Goal: Book appointment/travel/reservation

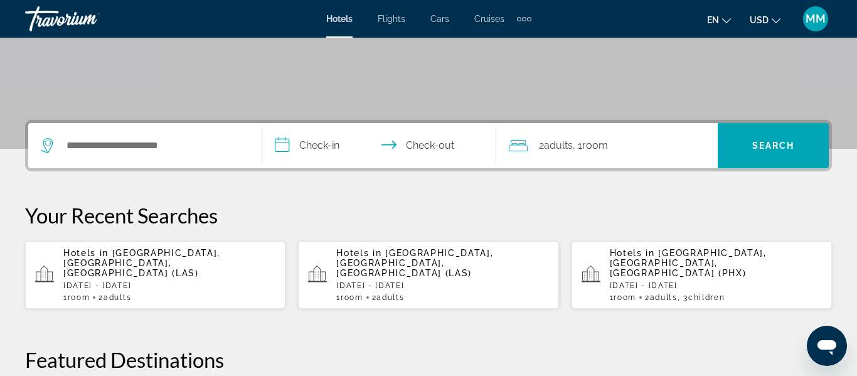
scroll to position [229, 0]
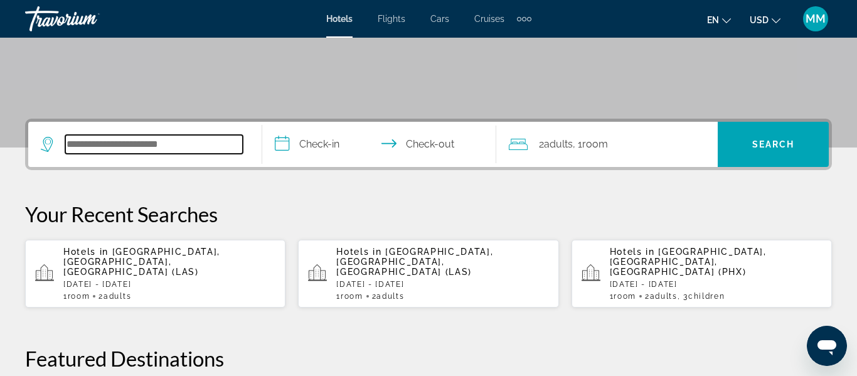
click at [210, 139] on input "Search hotel destination" at bounding box center [154, 144] width 178 height 19
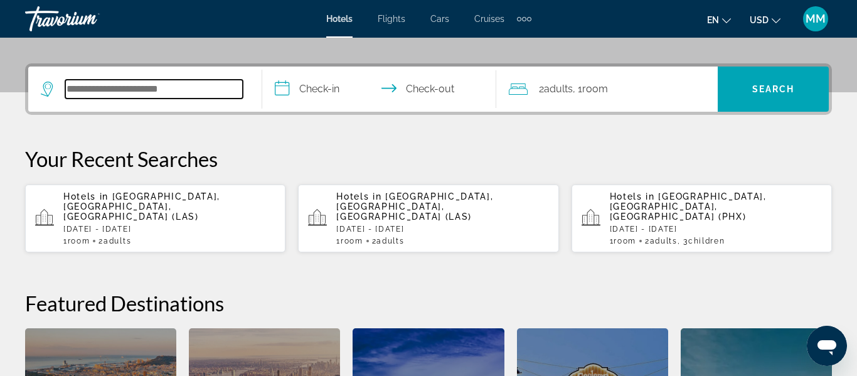
scroll to position [307, 0]
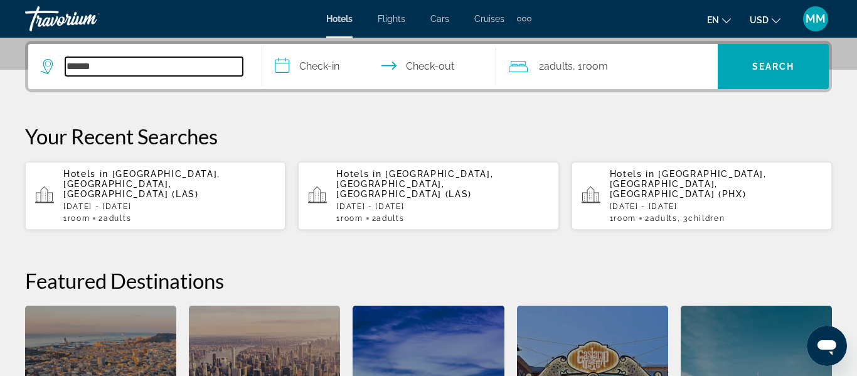
type input "*******"
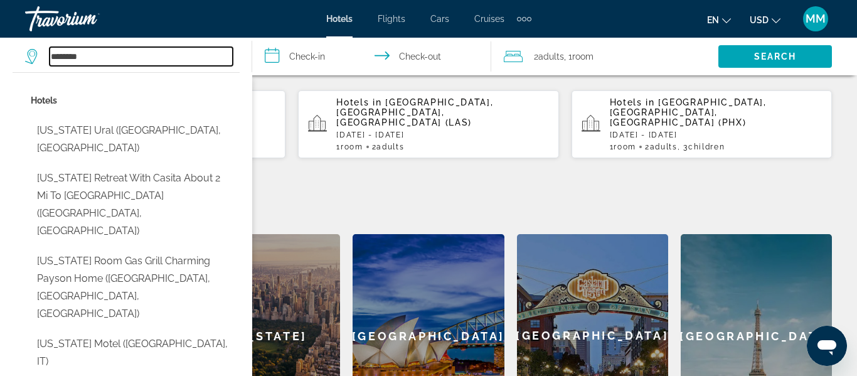
scroll to position [389, 0]
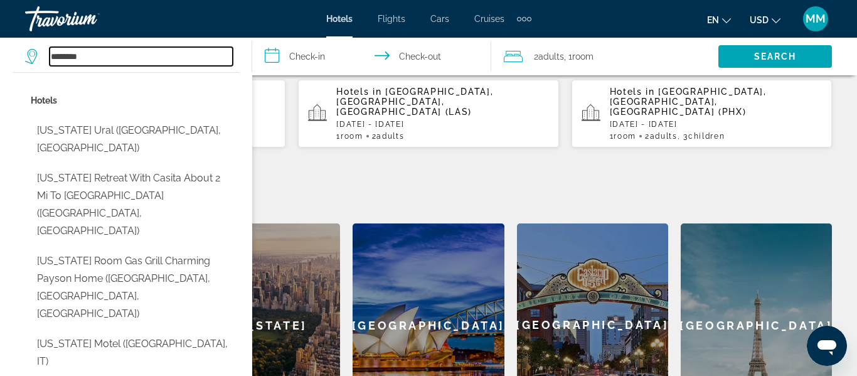
type input "**********"
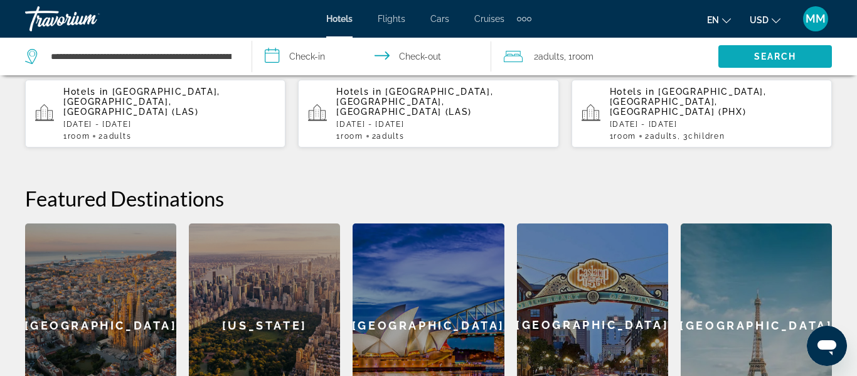
click at [752, 57] on span "Search" at bounding box center [776, 56] width 114 height 30
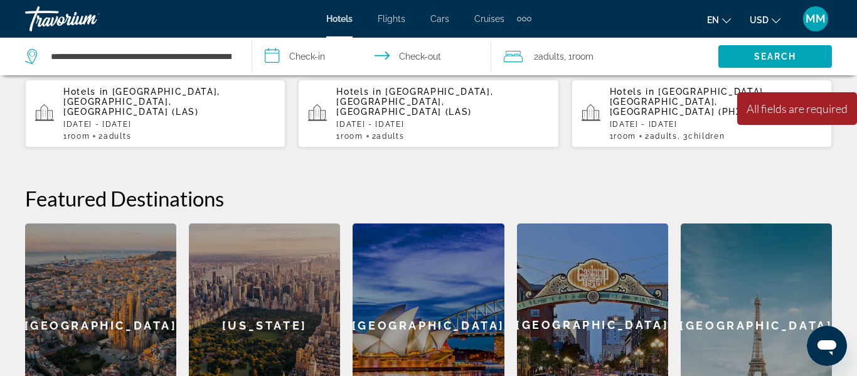
click at [286, 51] on input "**********" at bounding box center [374, 58] width 245 height 41
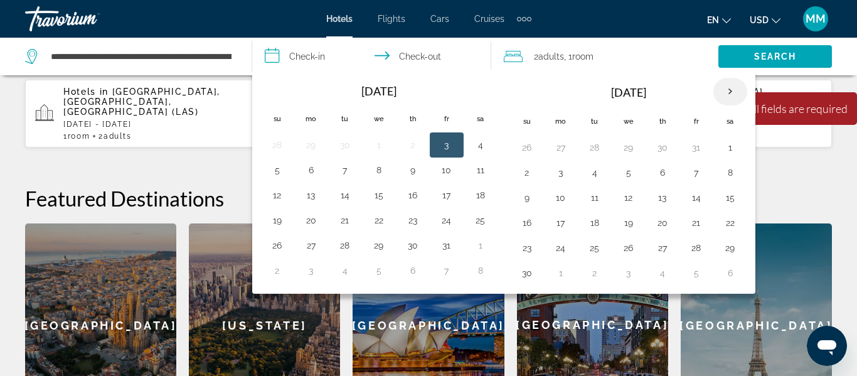
click at [731, 89] on th "Next month" at bounding box center [731, 92] width 34 height 28
click at [562, 227] on button "22" at bounding box center [561, 223] width 20 height 18
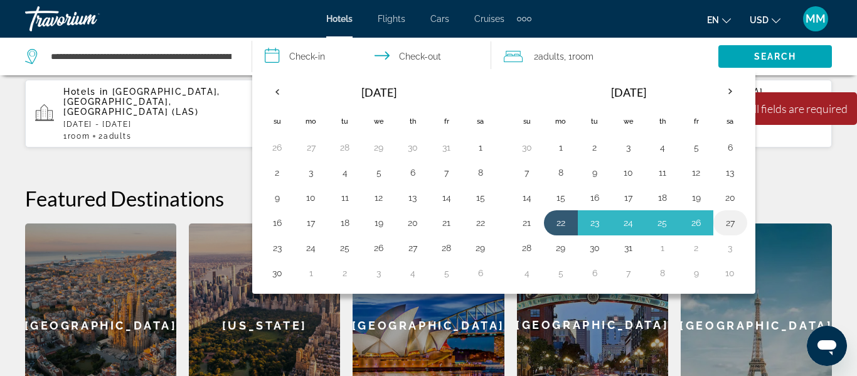
click at [729, 228] on button "27" at bounding box center [730, 223] width 20 height 18
type input "**********"
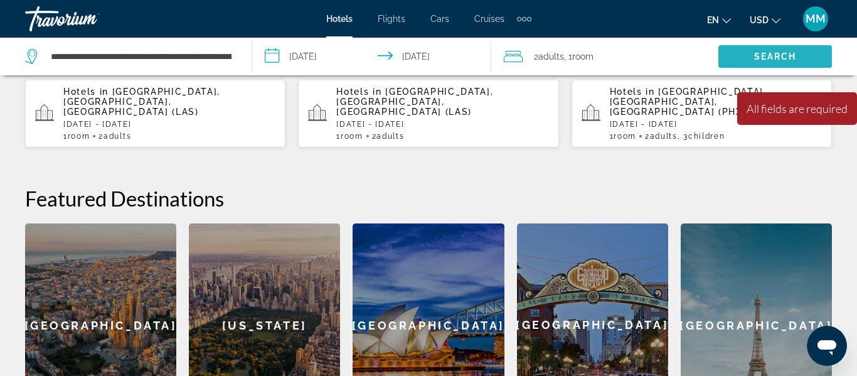
click at [766, 56] on span "Search" at bounding box center [775, 56] width 43 height 10
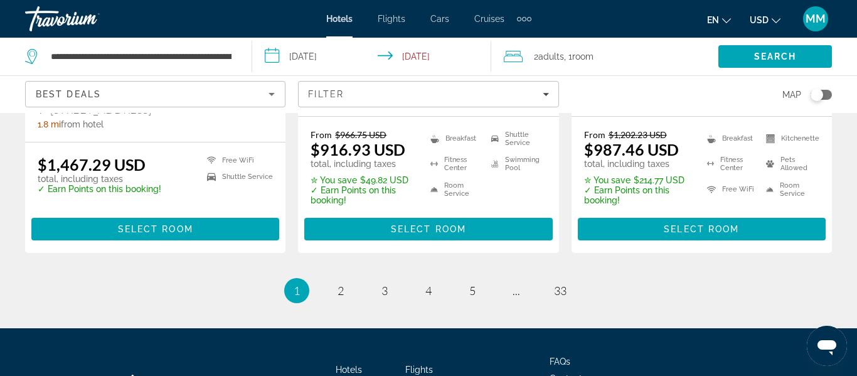
scroll to position [1898, 0]
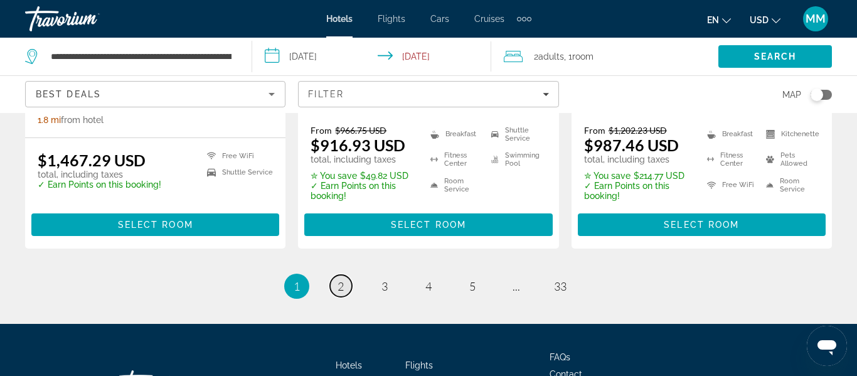
click at [341, 279] on span "2" at bounding box center [341, 286] width 6 height 14
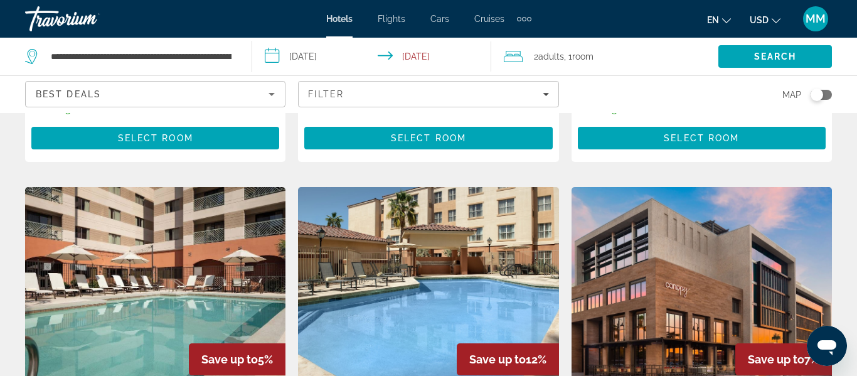
scroll to position [498, 0]
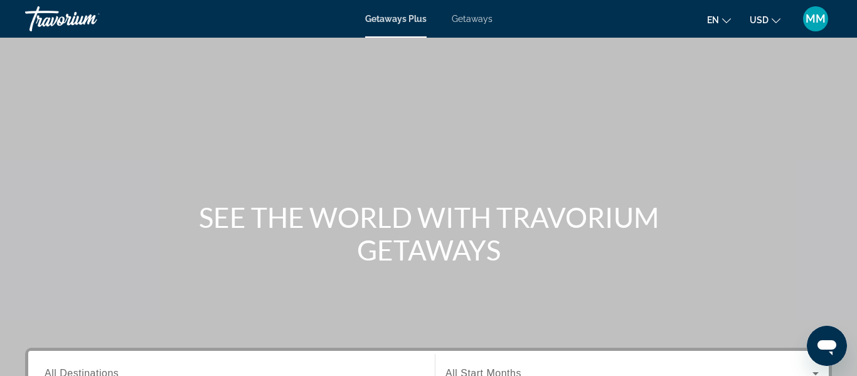
click at [478, 19] on span "Getaways" at bounding box center [472, 19] width 41 height 10
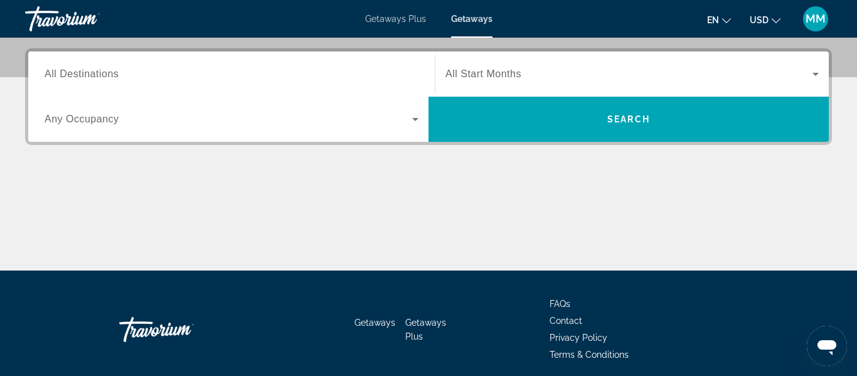
scroll to position [303, 0]
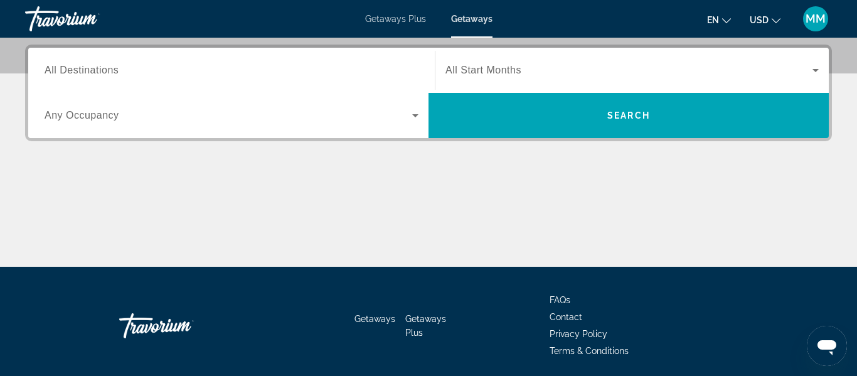
click at [80, 75] on span "All Destinations" at bounding box center [82, 70] width 74 height 11
click at [80, 75] on input "Destination All Destinations" at bounding box center [232, 70] width 374 height 15
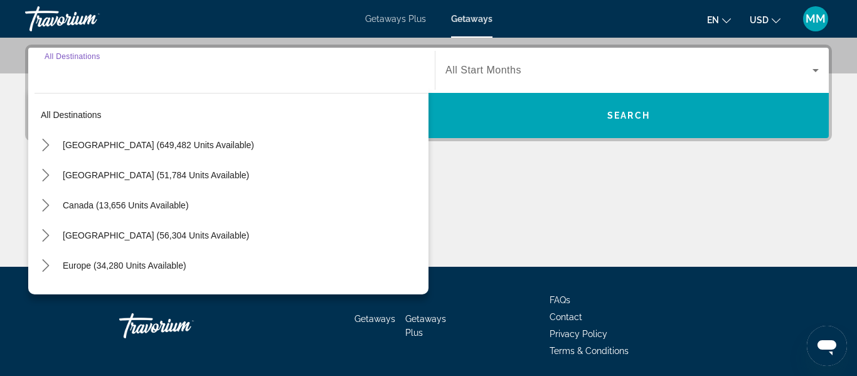
scroll to position [307, 0]
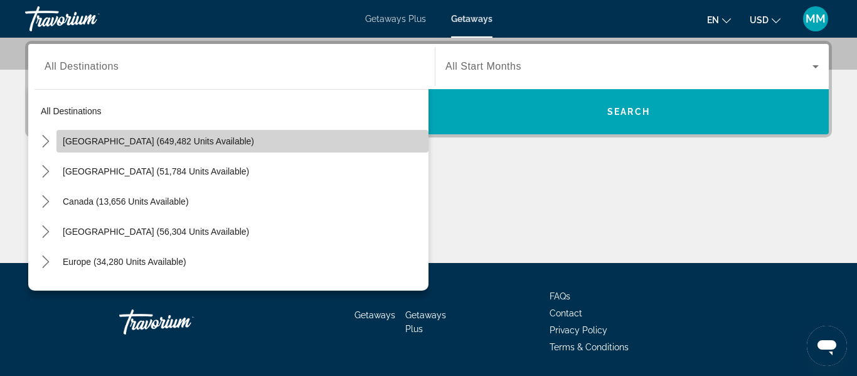
click at [70, 148] on span "Select destination: United States (649,482 units available)" at bounding box center [242, 141] width 372 height 30
type input "**********"
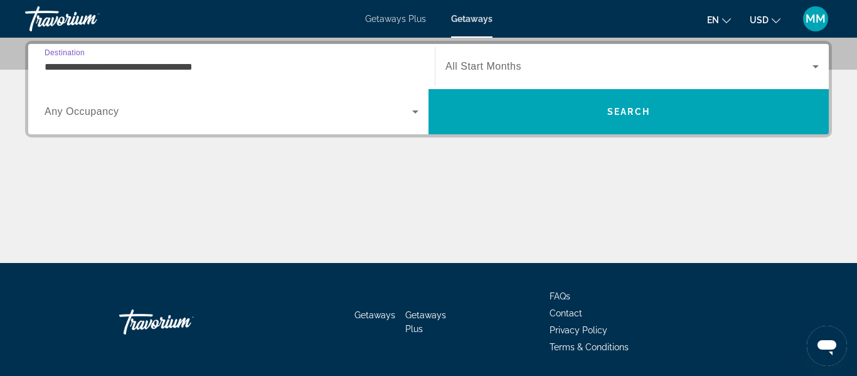
click at [569, 74] on div "Search widget" at bounding box center [632, 66] width 373 height 35
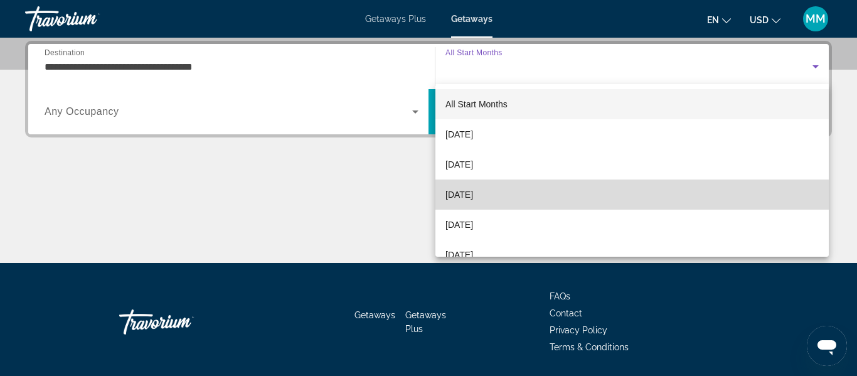
click at [454, 201] on span "[DATE]" at bounding box center [460, 194] width 28 height 15
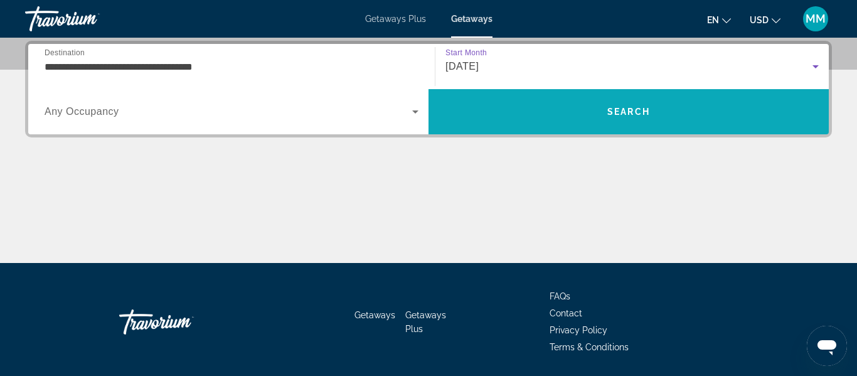
click at [503, 122] on span "Search" at bounding box center [629, 112] width 400 height 30
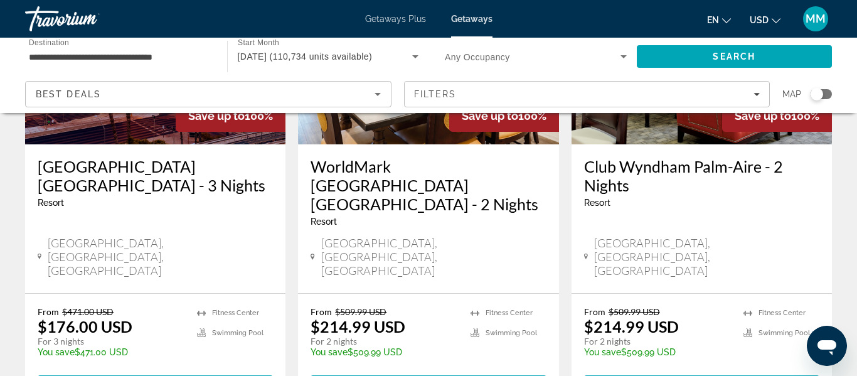
scroll to position [217, 0]
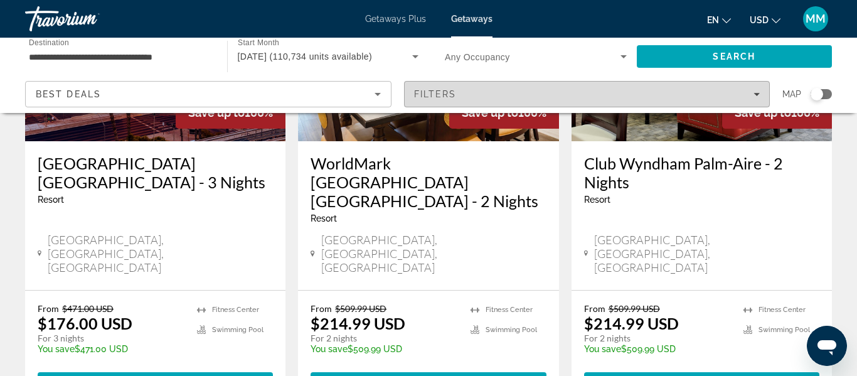
click at [758, 99] on div "Filters" at bounding box center [587, 94] width 346 height 10
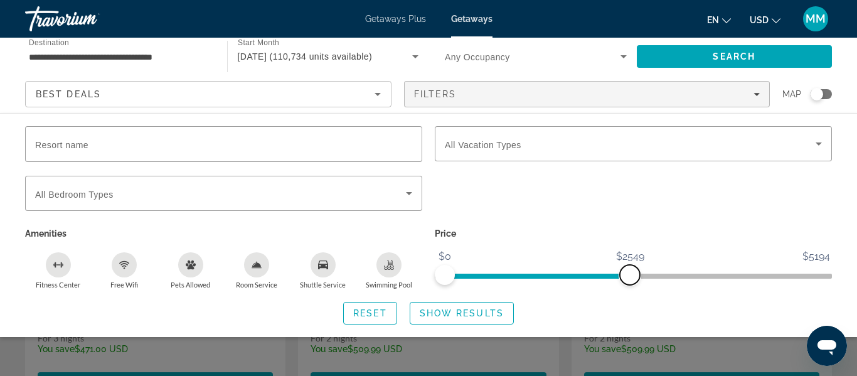
drag, startPoint x: 825, startPoint y: 271, endPoint x: 630, endPoint y: 277, distance: 194.7
click at [630, 277] on span "ngx-slider-max" at bounding box center [630, 275] width 20 height 20
drag, startPoint x: 630, startPoint y: 277, endPoint x: 521, endPoint y: 277, distance: 109.2
click at [521, 277] on span "ngx-slider-max" at bounding box center [521, 275] width 20 height 20
drag, startPoint x: 521, startPoint y: 277, endPoint x: 488, endPoint y: 277, distance: 33.3
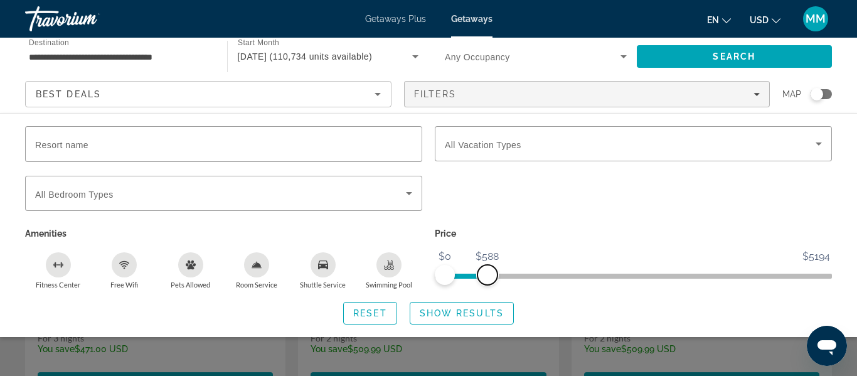
click at [488, 277] on span "ngx-slider-max" at bounding box center [488, 275] width 20 height 20
click at [432, 311] on span "Show Results" at bounding box center [462, 313] width 84 height 10
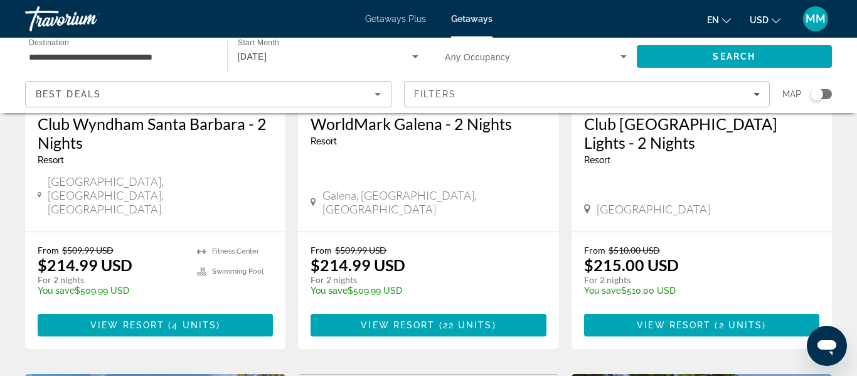
scroll to position [749, 0]
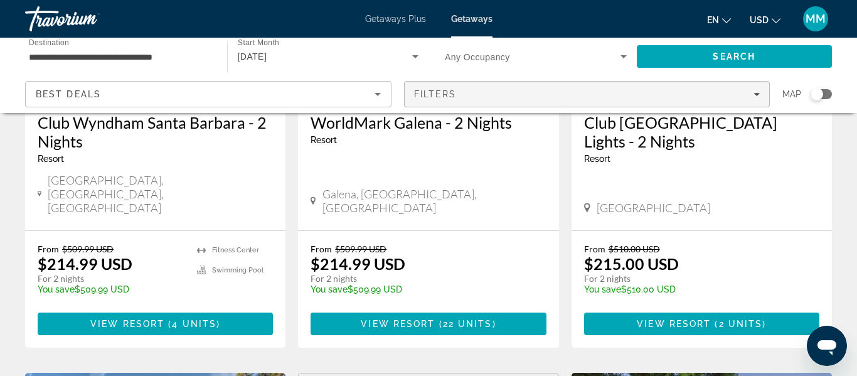
click at [757, 89] on div "Filters" at bounding box center [587, 94] width 346 height 10
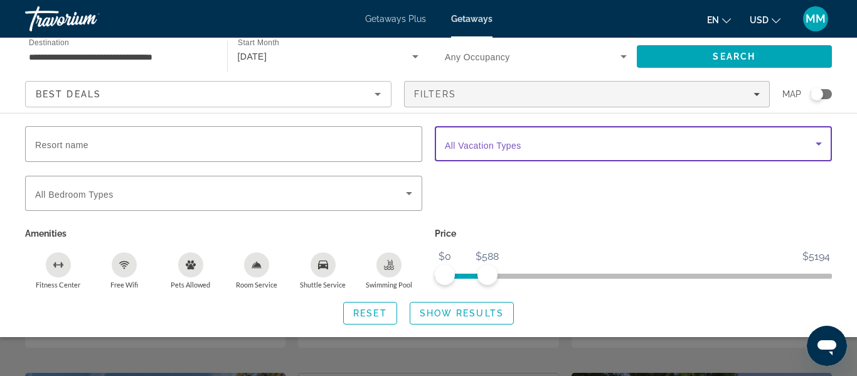
click at [818, 143] on icon "Search widget" at bounding box center [819, 143] width 6 height 3
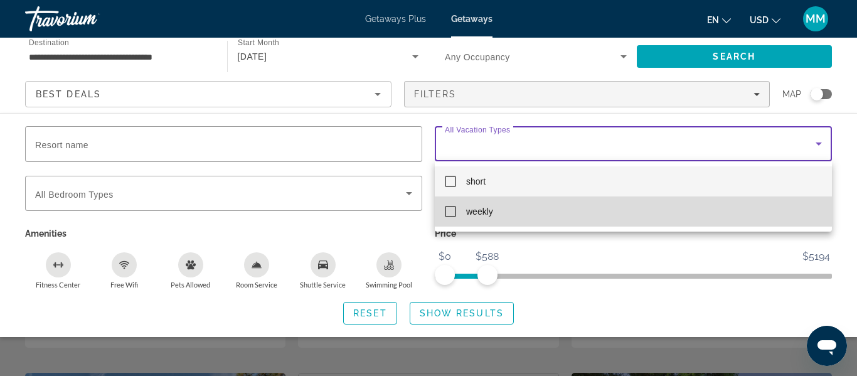
click at [449, 207] on mat-pseudo-checkbox at bounding box center [450, 211] width 11 height 11
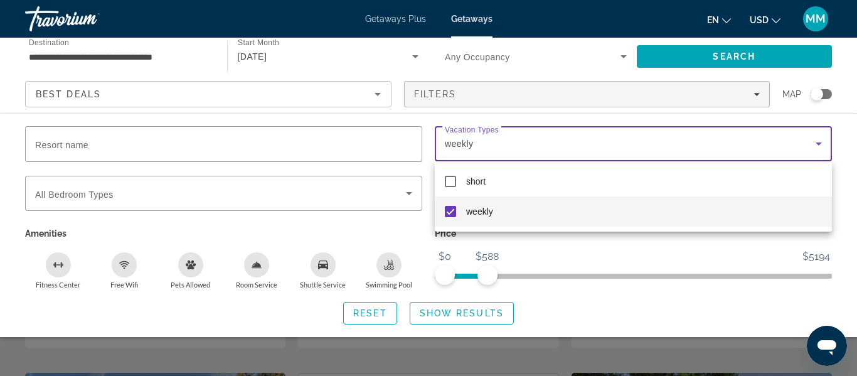
click at [449, 317] on div at bounding box center [428, 188] width 857 height 376
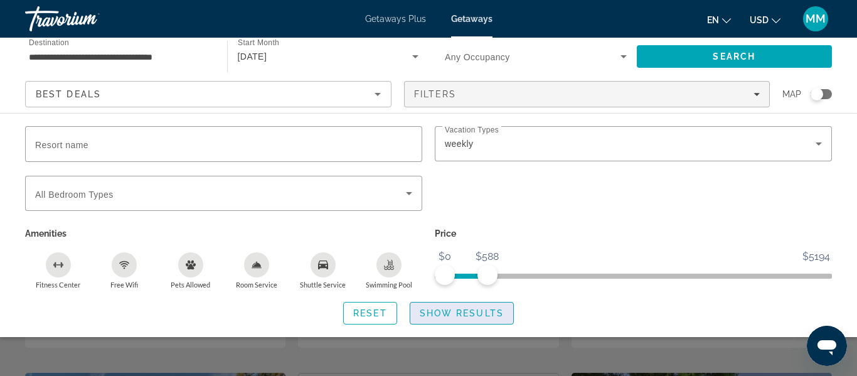
click at [447, 316] on span "Show Results" at bounding box center [462, 313] width 84 height 10
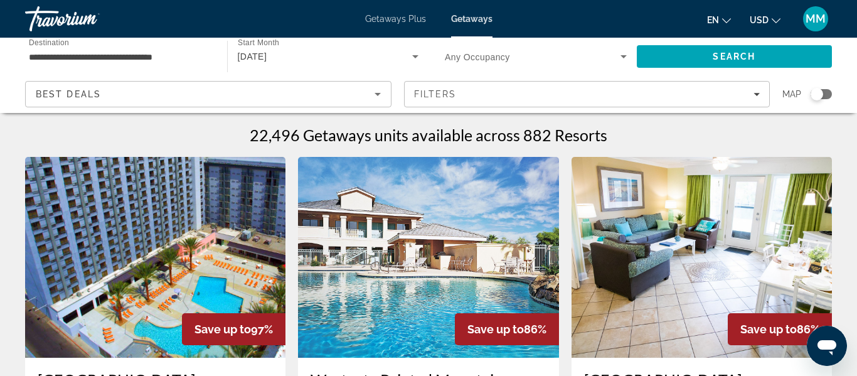
click at [823, 96] on div "Search widget" at bounding box center [821, 94] width 21 height 10
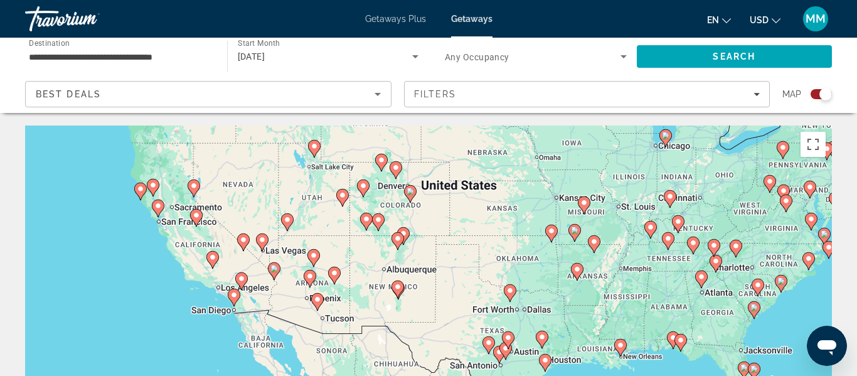
click at [321, 306] on div "To activate drag with keyboard, press Alt + Enter. Once in keyboard drag state,…" at bounding box center [428, 314] width 807 height 377
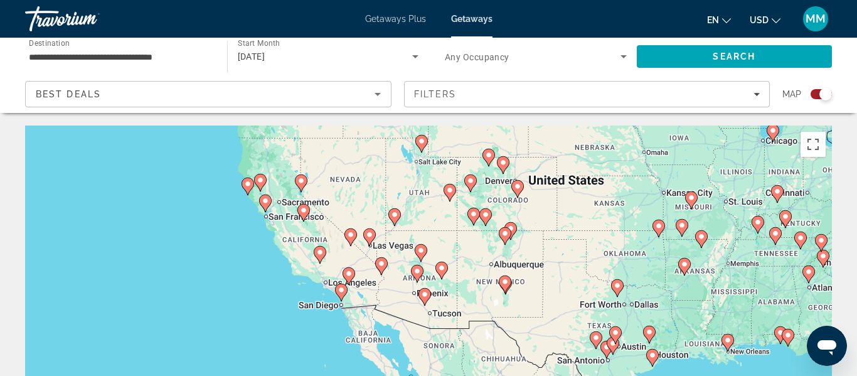
click at [426, 297] on image "Main content" at bounding box center [425, 295] width 8 height 8
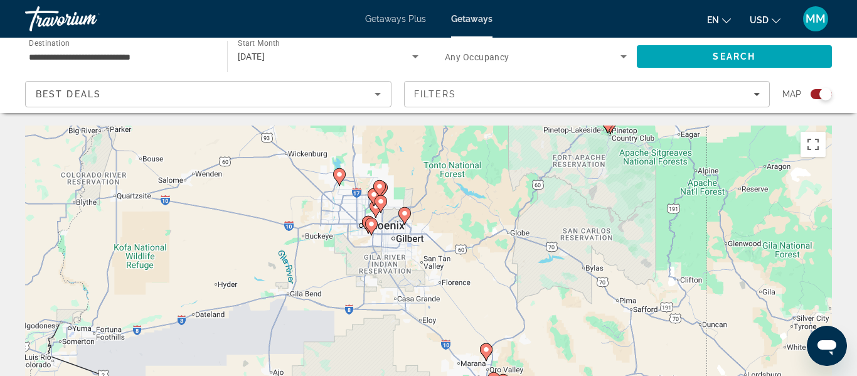
click at [369, 225] on image "Main content" at bounding box center [372, 224] width 8 height 8
type input "**********"
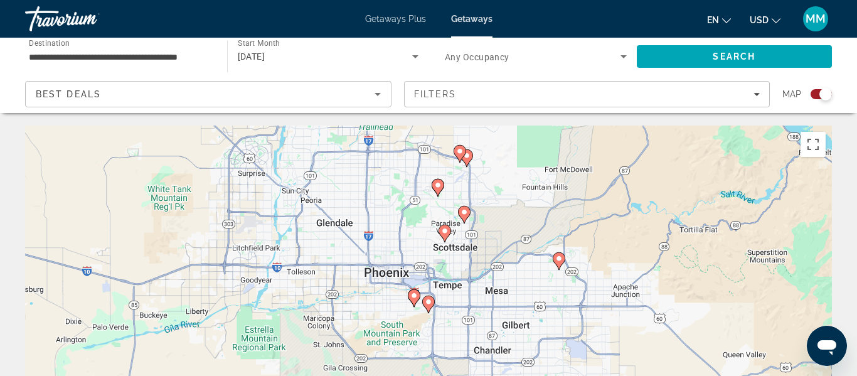
click at [444, 237] on icon "Main content" at bounding box center [444, 233] width 11 height 16
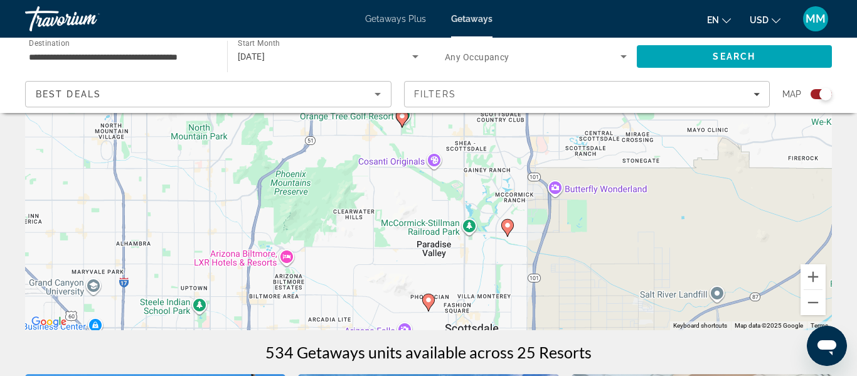
scroll to position [169, 0]
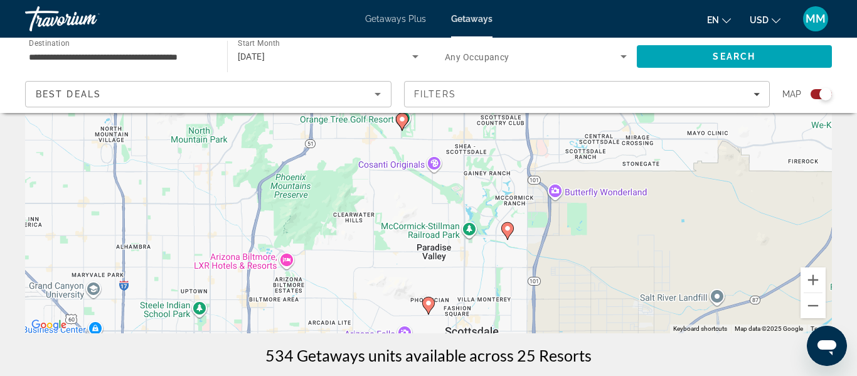
click at [505, 229] on image "Main content" at bounding box center [508, 229] width 8 height 8
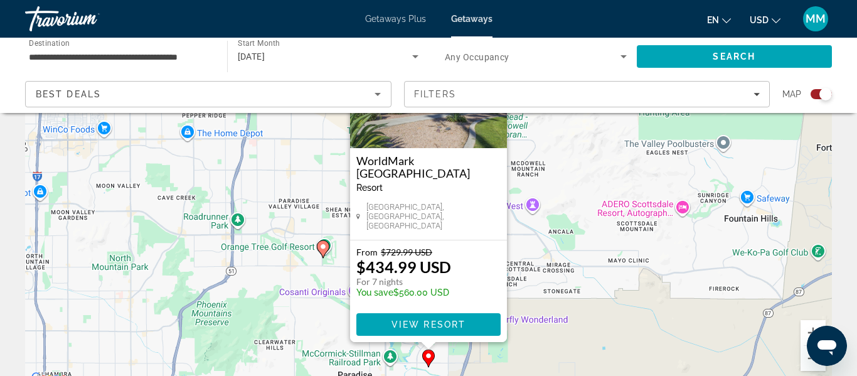
scroll to position [120, 0]
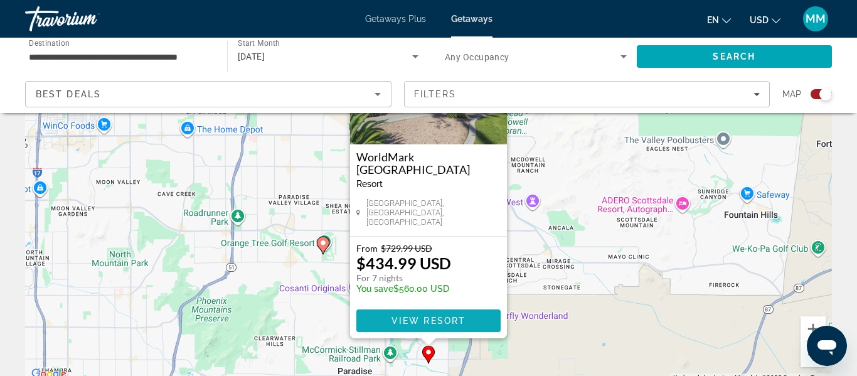
click at [420, 321] on span "View Resort" at bounding box center [429, 321] width 74 height 10
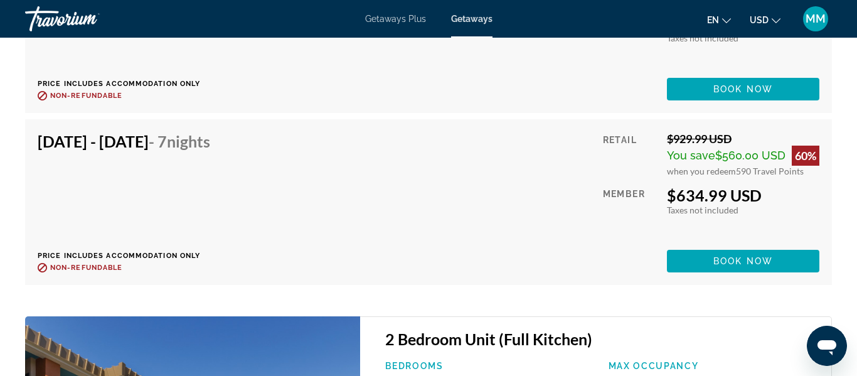
scroll to position [3053, 0]
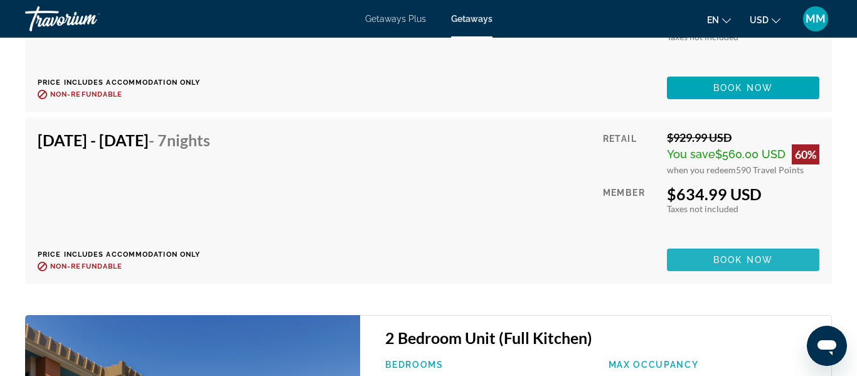
click at [762, 262] on span "Book now" at bounding box center [744, 260] width 60 height 10
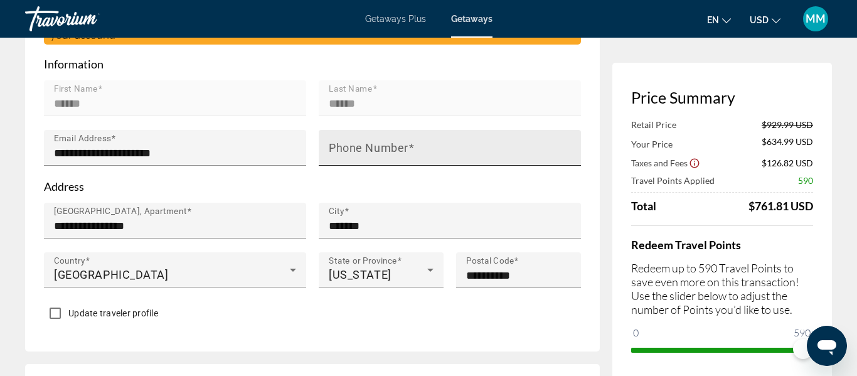
scroll to position [413, 0]
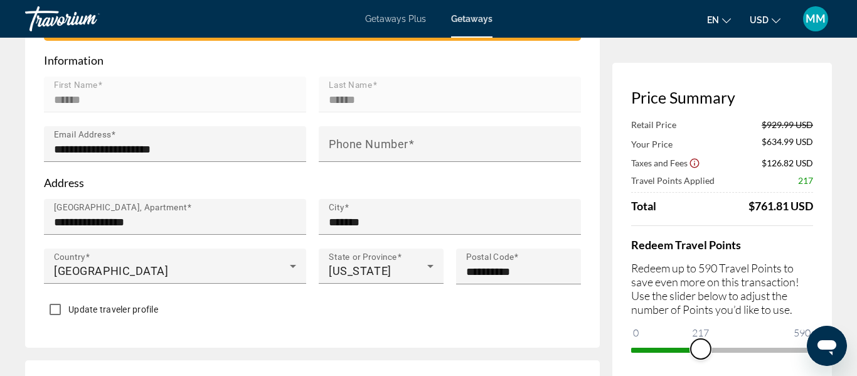
drag, startPoint x: 800, startPoint y: 353, endPoint x: 683, endPoint y: 368, distance: 117.7
click at [683, 368] on div "Price Summary Retail Price $929.99 USD Your Price $634.99 USD Taxes and Fees $1…" at bounding box center [723, 224] width 220 height 322
drag, startPoint x: 679, startPoint y: 356, endPoint x: 646, endPoint y: 366, distance: 34.6
click at [646, 366] on div "Price Summary Retail Price $929.99 USD Your Price $853.49 USD Taxes and Fees $1…" at bounding box center [723, 224] width 220 height 322
drag, startPoint x: 1450, startPoint y: 679, endPoint x: 812, endPoint y: 349, distance: 718.0
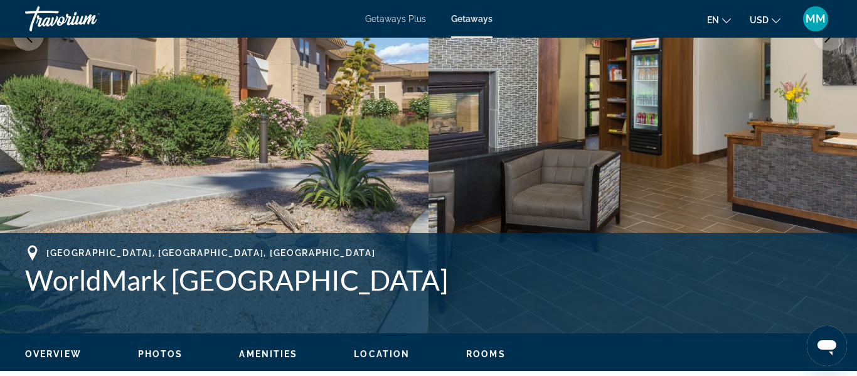
scroll to position [318, 0]
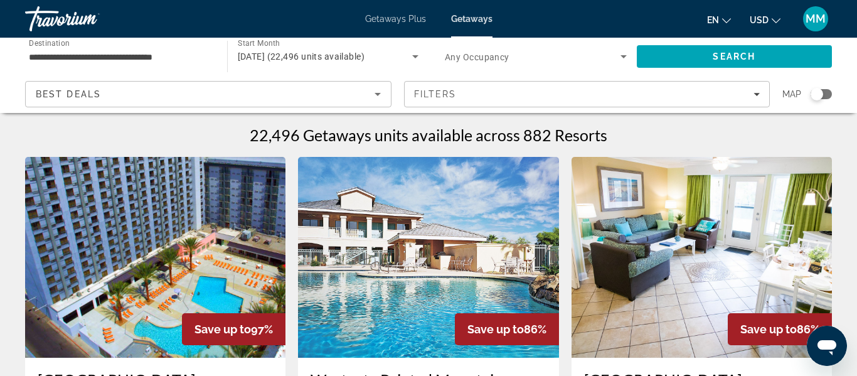
click at [815, 95] on div "Search widget" at bounding box center [817, 94] width 13 height 13
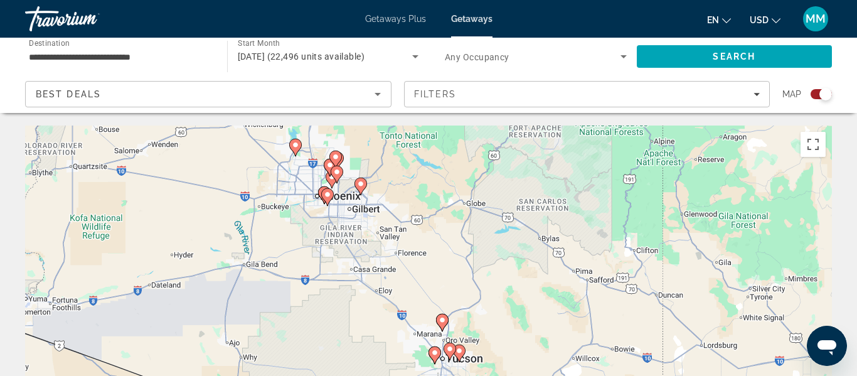
click at [338, 173] on image "Main content" at bounding box center [337, 172] width 8 height 8
type input "**********"
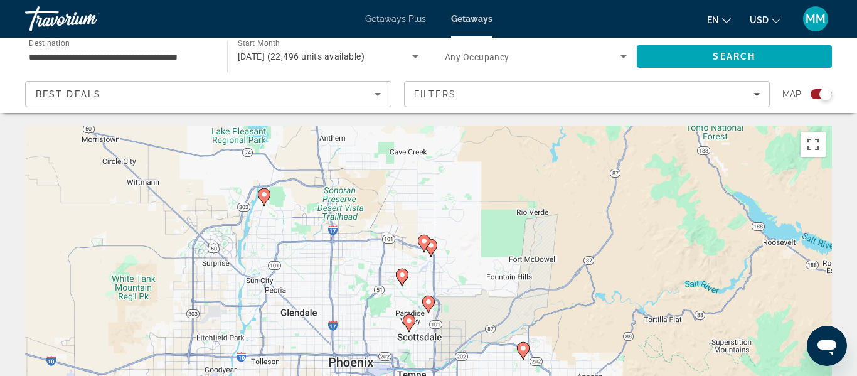
click at [427, 306] on icon "Main content" at bounding box center [428, 304] width 11 height 16
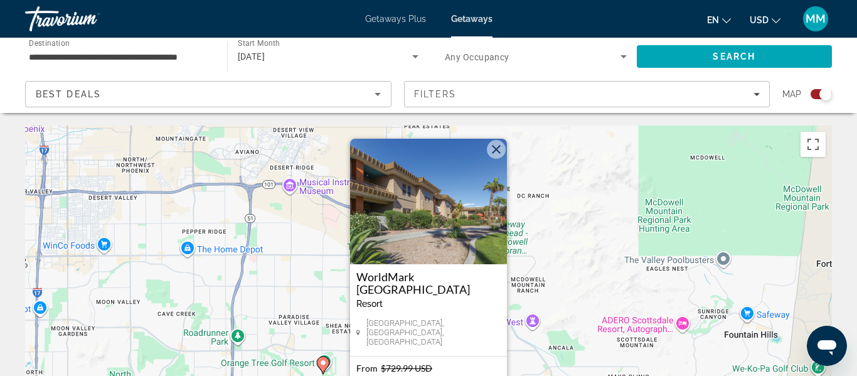
click at [494, 150] on button "Close" at bounding box center [496, 149] width 19 height 19
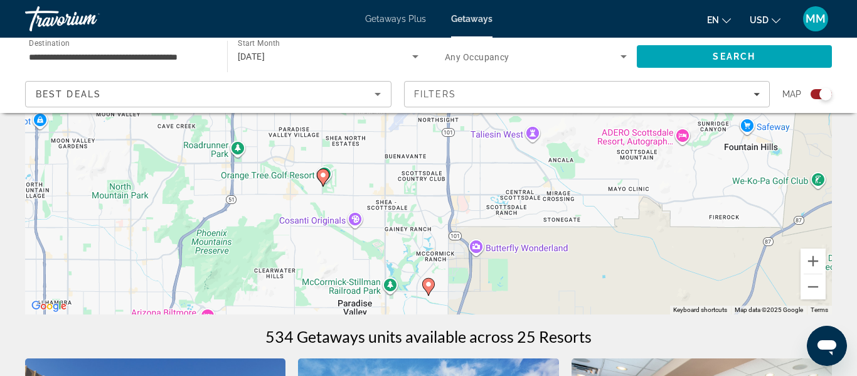
scroll to position [190, 0]
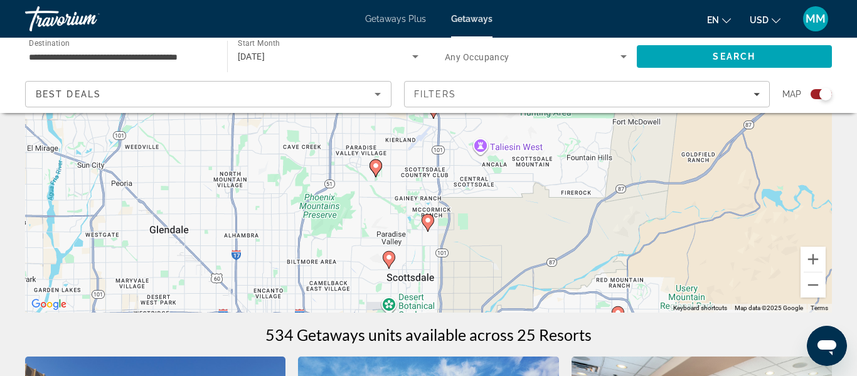
click at [388, 261] on icon "Main content" at bounding box center [388, 260] width 11 height 16
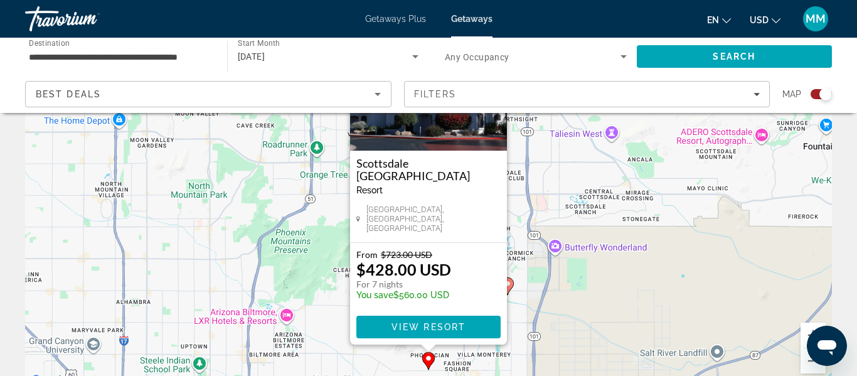
scroll to position [114, 0]
click at [378, 330] on span "Main content" at bounding box center [428, 326] width 144 height 30
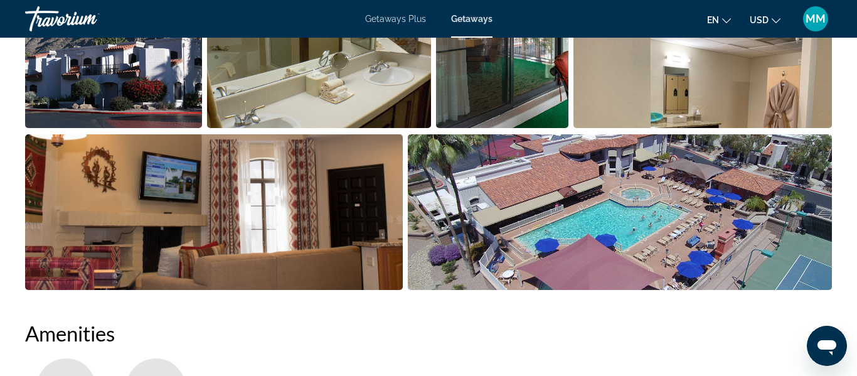
scroll to position [929, 0]
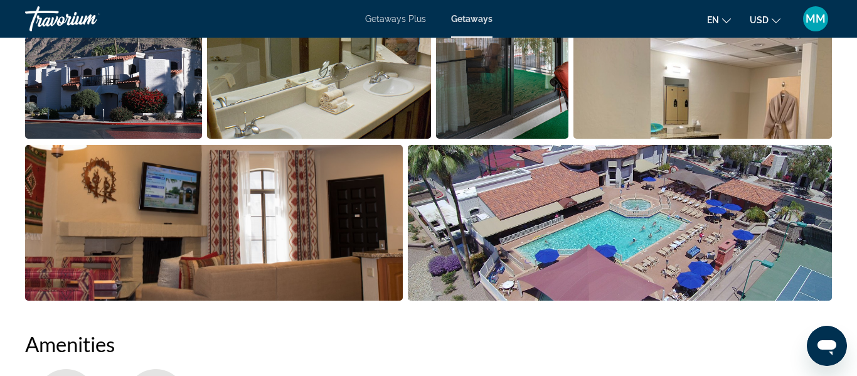
click at [73, 79] on img "Open full-screen image slider" at bounding box center [113, 61] width 177 height 156
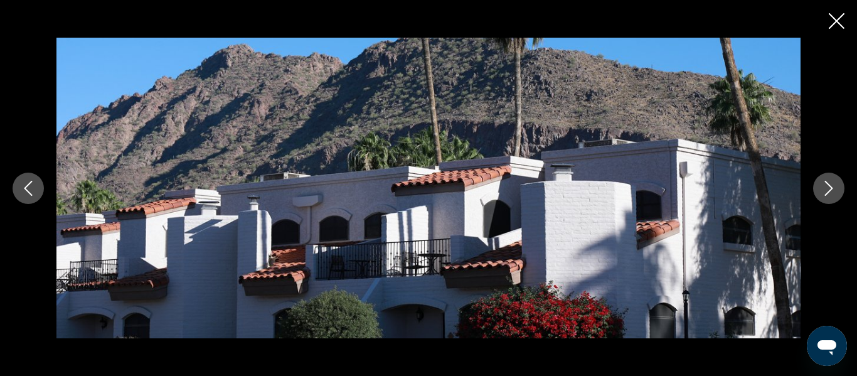
click at [829, 191] on icon "Next image" at bounding box center [829, 188] width 8 height 15
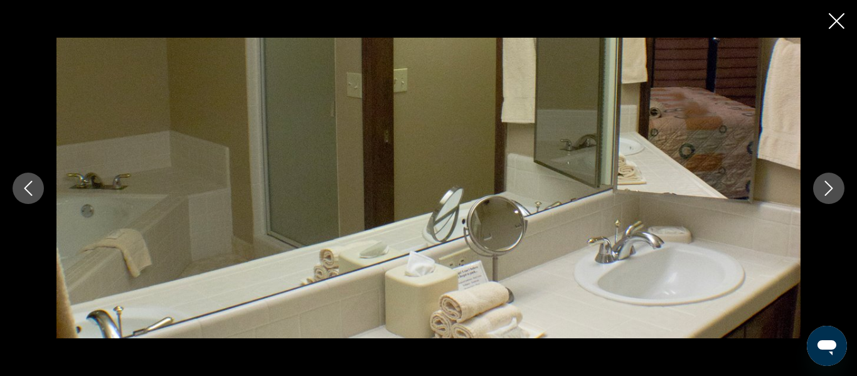
click at [829, 193] on icon "Next image" at bounding box center [829, 188] width 15 height 15
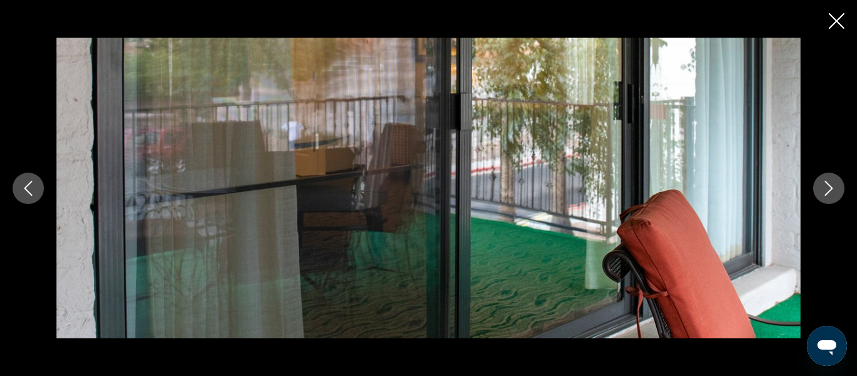
click at [829, 193] on icon "Next image" at bounding box center [829, 188] width 15 height 15
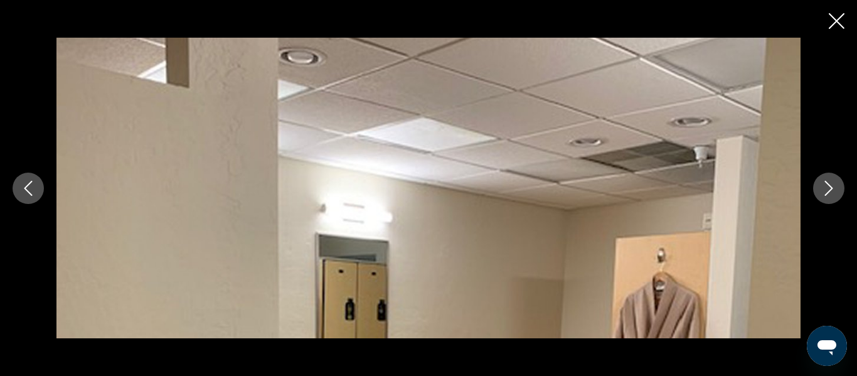
click at [833, 188] on icon "Next image" at bounding box center [829, 188] width 8 height 15
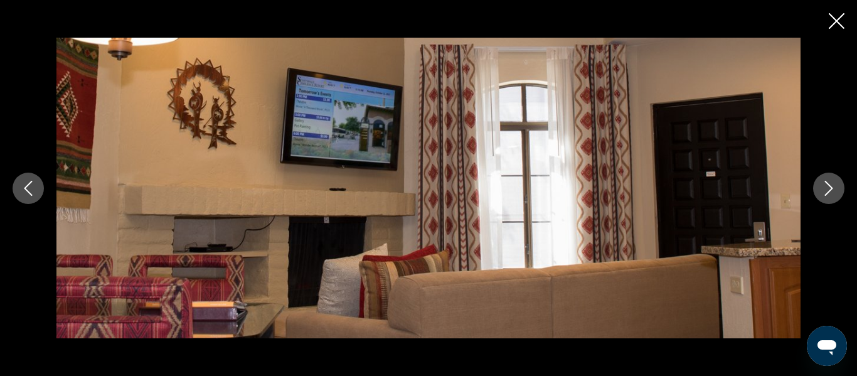
click at [833, 192] on icon "Next image" at bounding box center [829, 188] width 15 height 15
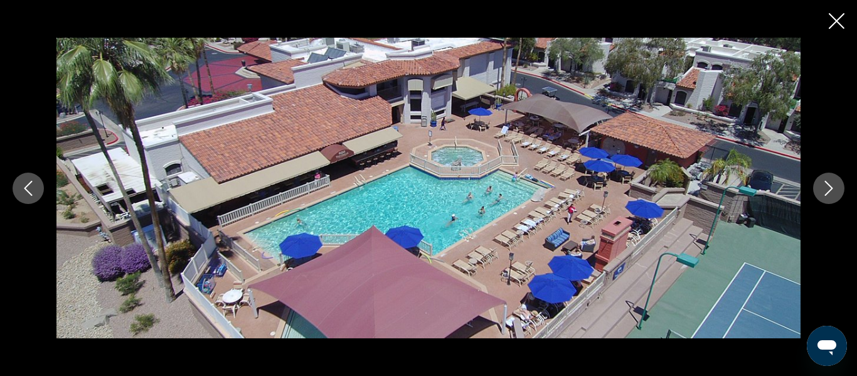
click at [835, 193] on icon "Next image" at bounding box center [829, 188] width 15 height 15
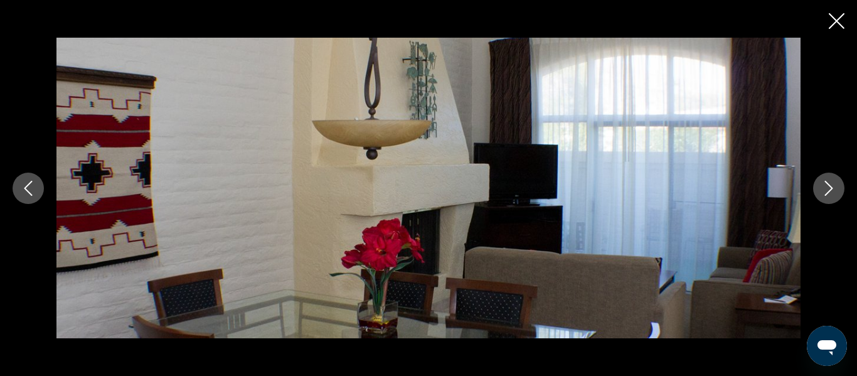
click at [835, 193] on icon "Next image" at bounding box center [829, 188] width 15 height 15
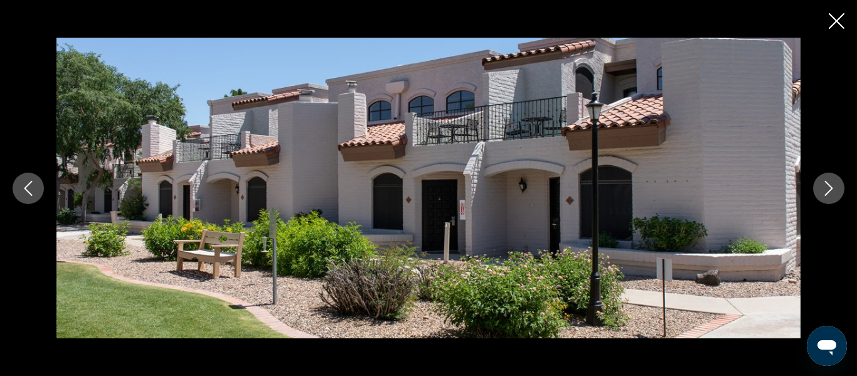
click at [835, 195] on button "Next image" at bounding box center [828, 188] width 31 height 31
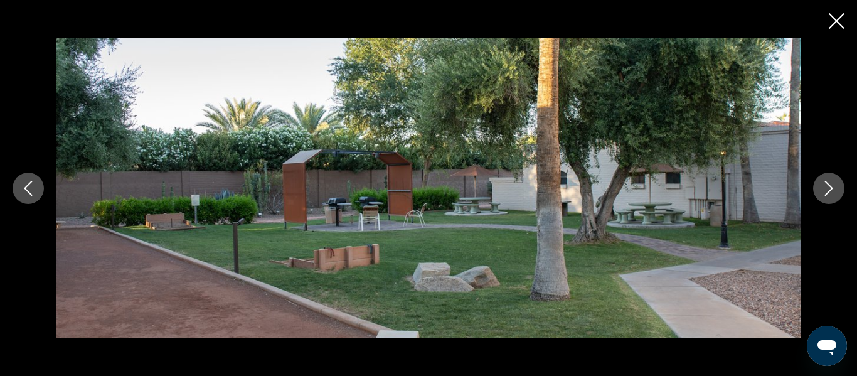
click at [837, 200] on button "Next image" at bounding box center [828, 188] width 31 height 31
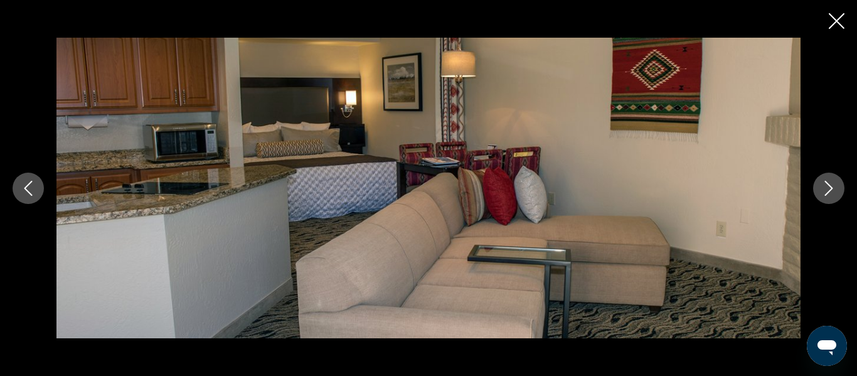
click at [837, 201] on button "Next image" at bounding box center [828, 188] width 31 height 31
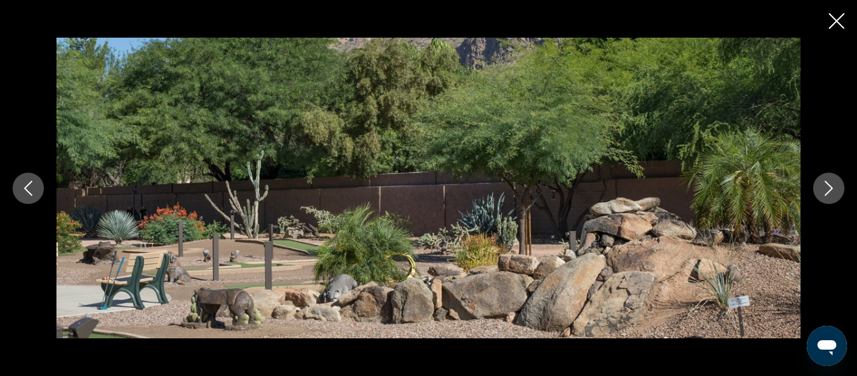
click at [838, 206] on div "prev next" at bounding box center [428, 188] width 857 height 301
click at [833, 195] on icon "Next image" at bounding box center [829, 188] width 15 height 15
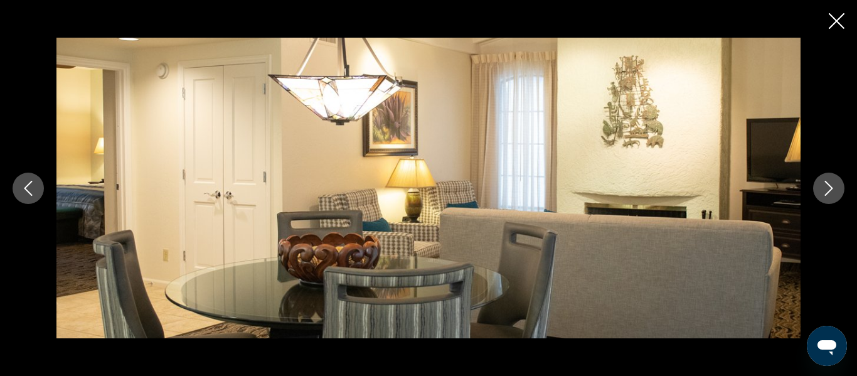
click at [833, 195] on icon "Next image" at bounding box center [829, 188] width 15 height 15
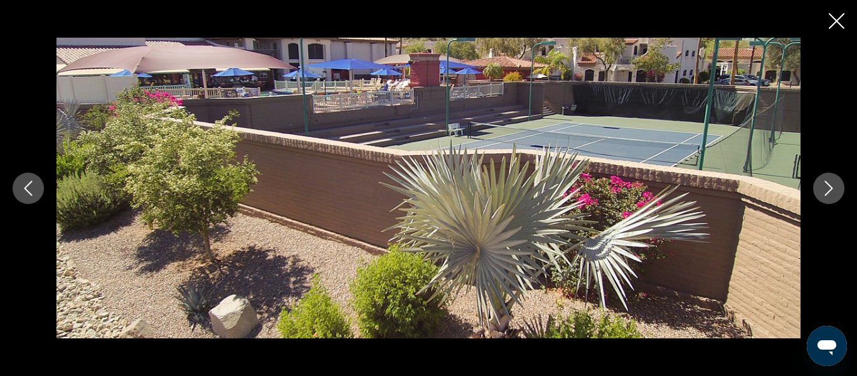
click at [832, 196] on button "Next image" at bounding box center [828, 188] width 31 height 31
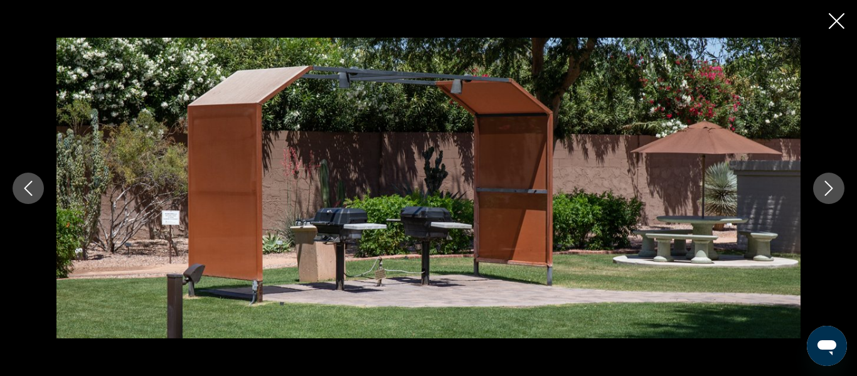
click at [832, 197] on button "Next image" at bounding box center [828, 188] width 31 height 31
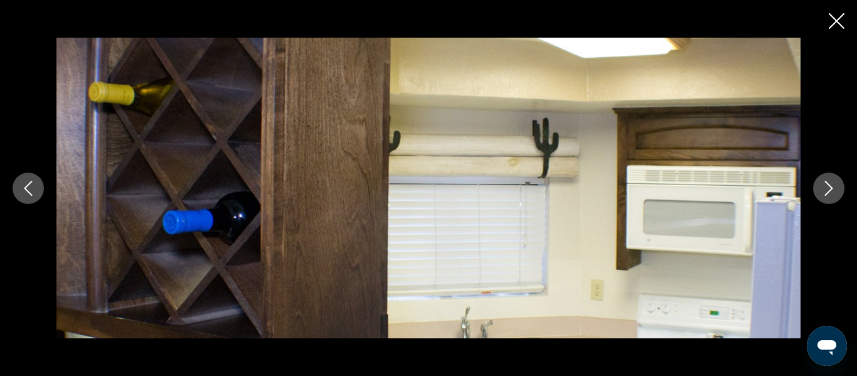
click at [832, 199] on button "Next image" at bounding box center [828, 188] width 31 height 31
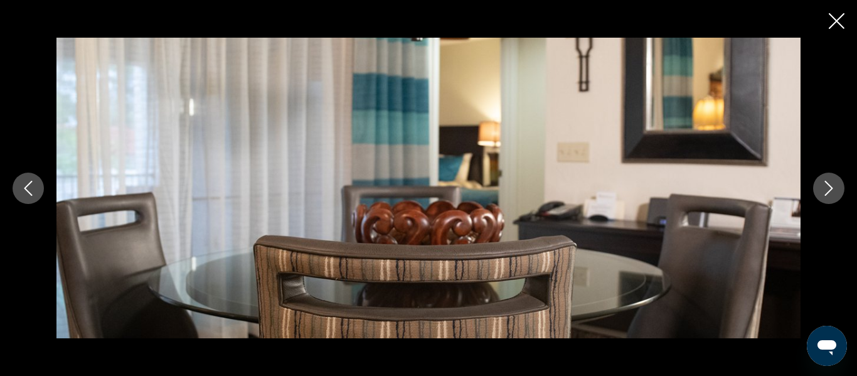
click at [828, 191] on icon "Next image" at bounding box center [829, 188] width 15 height 15
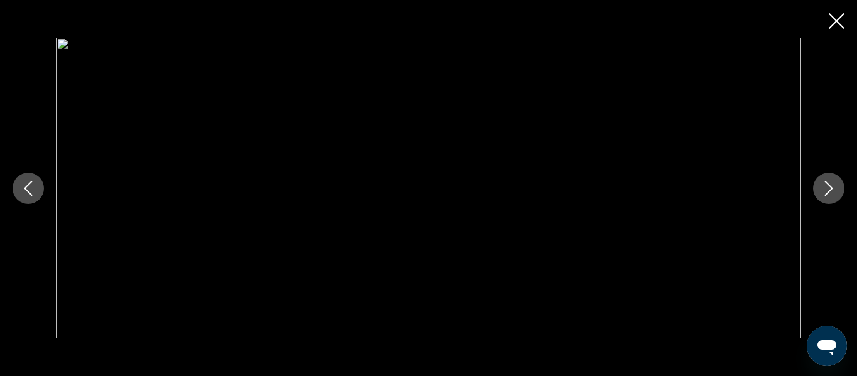
click at [827, 195] on icon "Next image" at bounding box center [829, 188] width 15 height 15
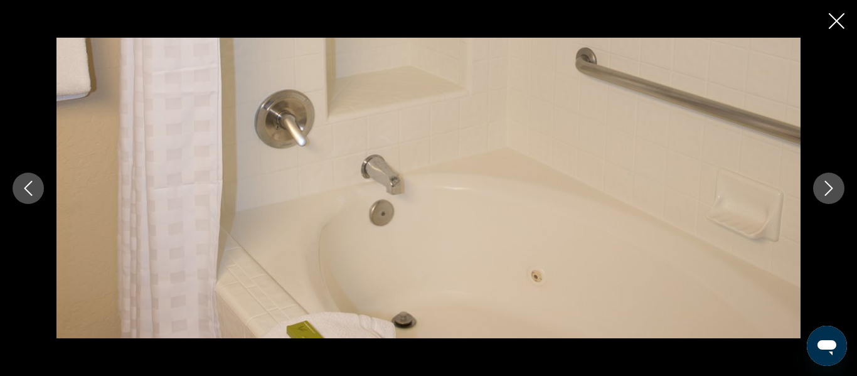
click at [838, 18] on icon "Close slideshow" at bounding box center [837, 21] width 16 height 16
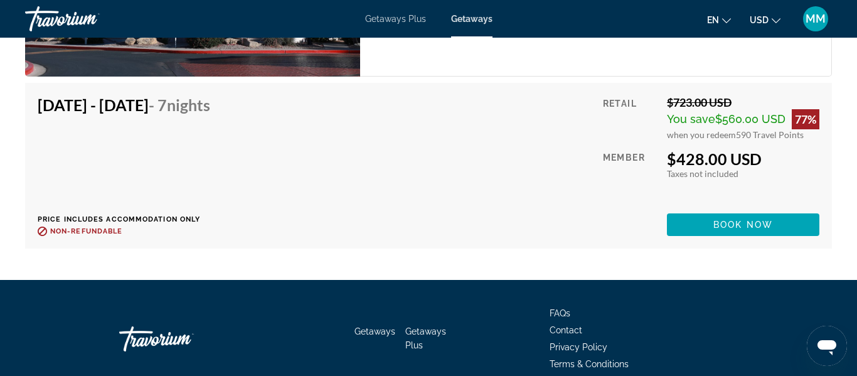
scroll to position [2884, 0]
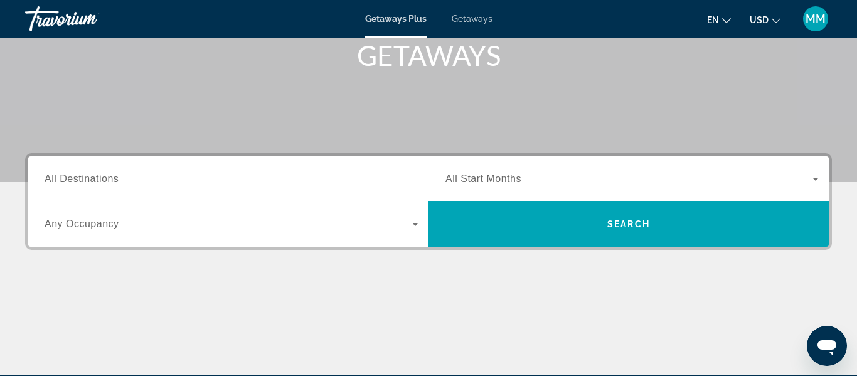
scroll to position [227, 0]
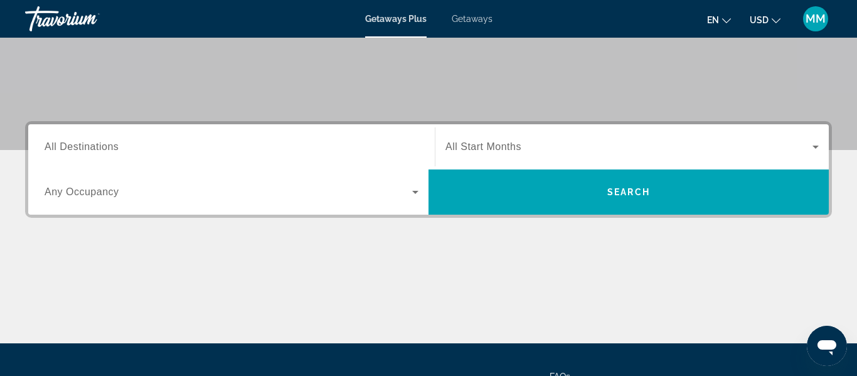
click at [200, 154] on input "Destination All Destinations" at bounding box center [232, 147] width 374 height 15
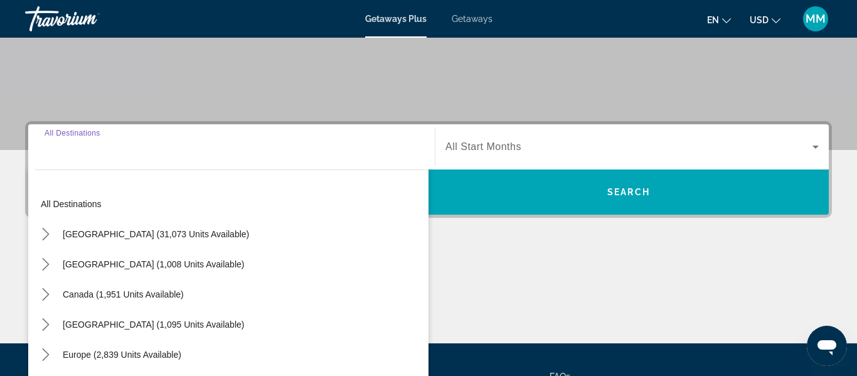
scroll to position [307, 0]
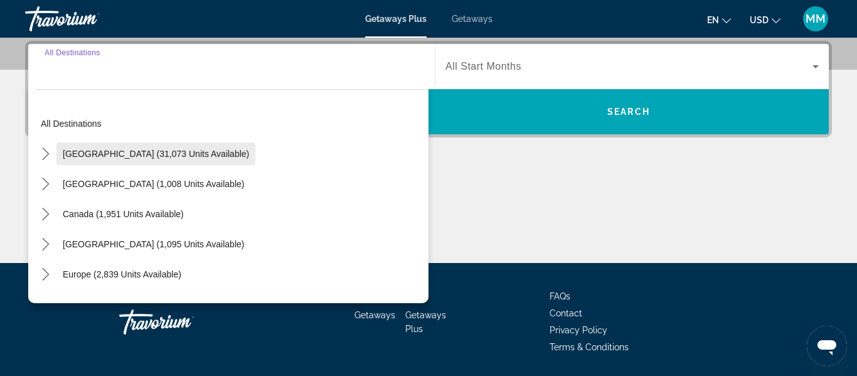
click at [183, 157] on span "[GEOGRAPHIC_DATA] (31,073 units available)" at bounding box center [156, 154] width 186 height 10
type input "**********"
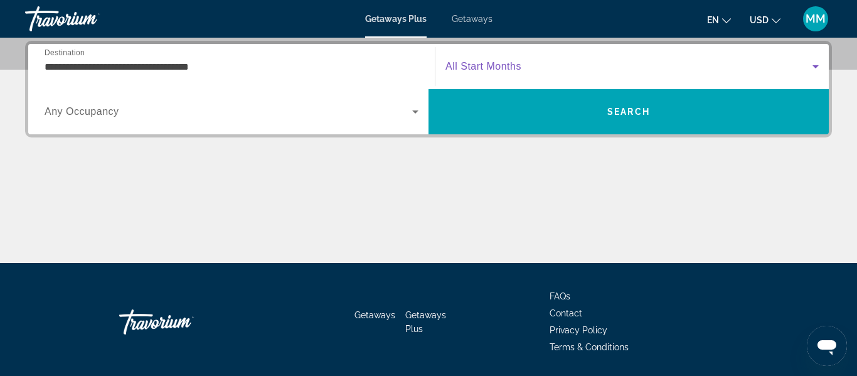
click at [540, 66] on span "Search widget" at bounding box center [629, 66] width 367 height 15
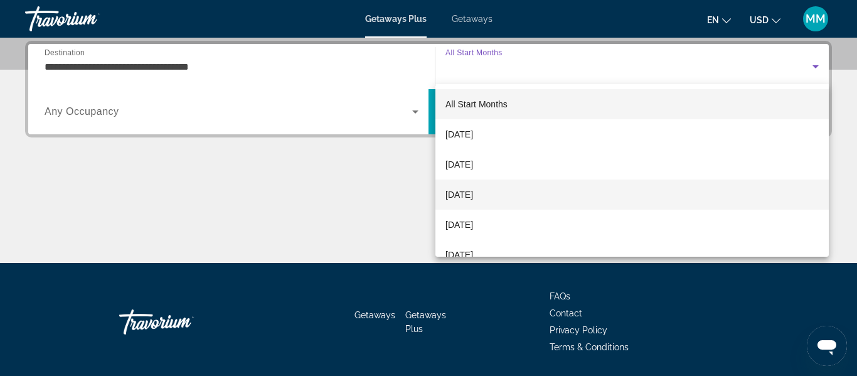
click at [485, 203] on mat-option "[DATE]" at bounding box center [632, 194] width 393 height 30
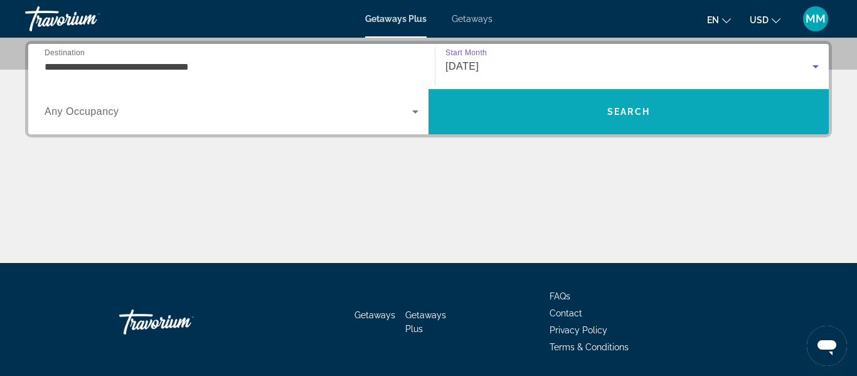
click at [525, 120] on span "Search" at bounding box center [629, 112] width 400 height 30
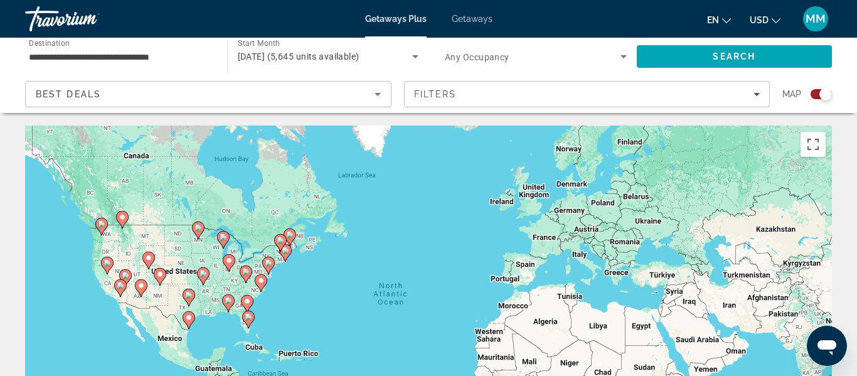
click at [150, 308] on div "To activate drag with keyboard, press Alt + Enter. Once in keyboard drag state,…" at bounding box center [428, 314] width 807 height 377
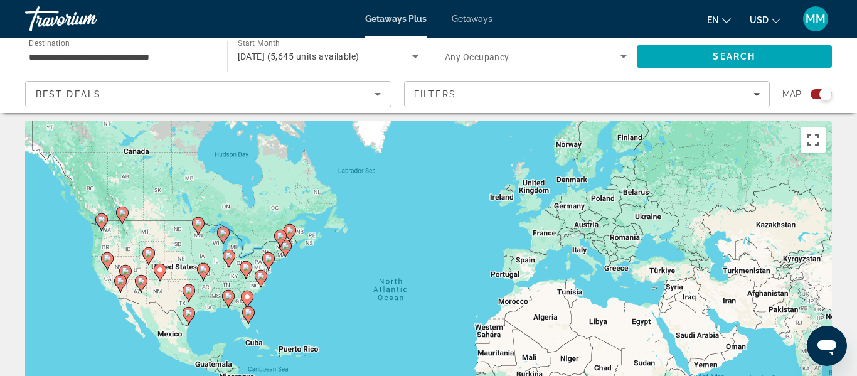
scroll to position [4, 0]
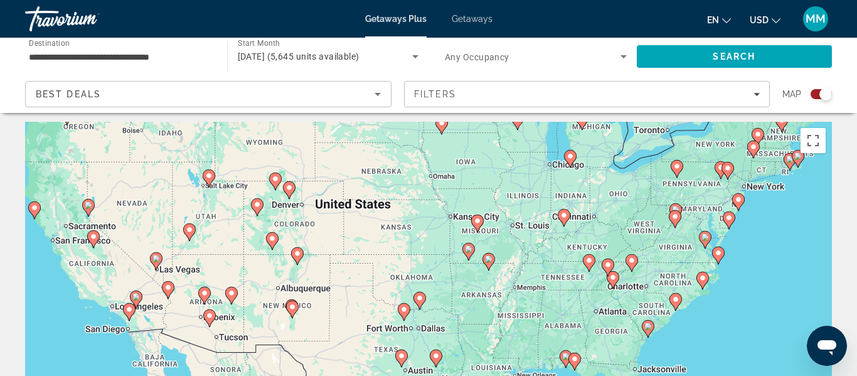
click at [204, 296] on image "Main content" at bounding box center [205, 293] width 8 height 8
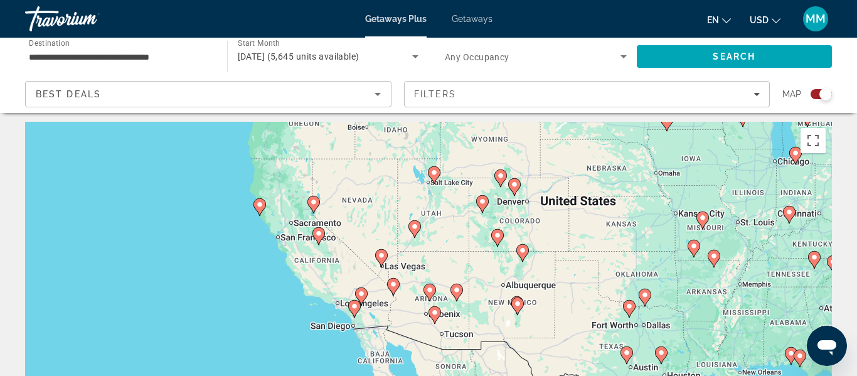
click at [432, 291] on image "Main content" at bounding box center [430, 290] width 8 height 8
type input "**********"
